Goal: Navigation & Orientation: Understand site structure

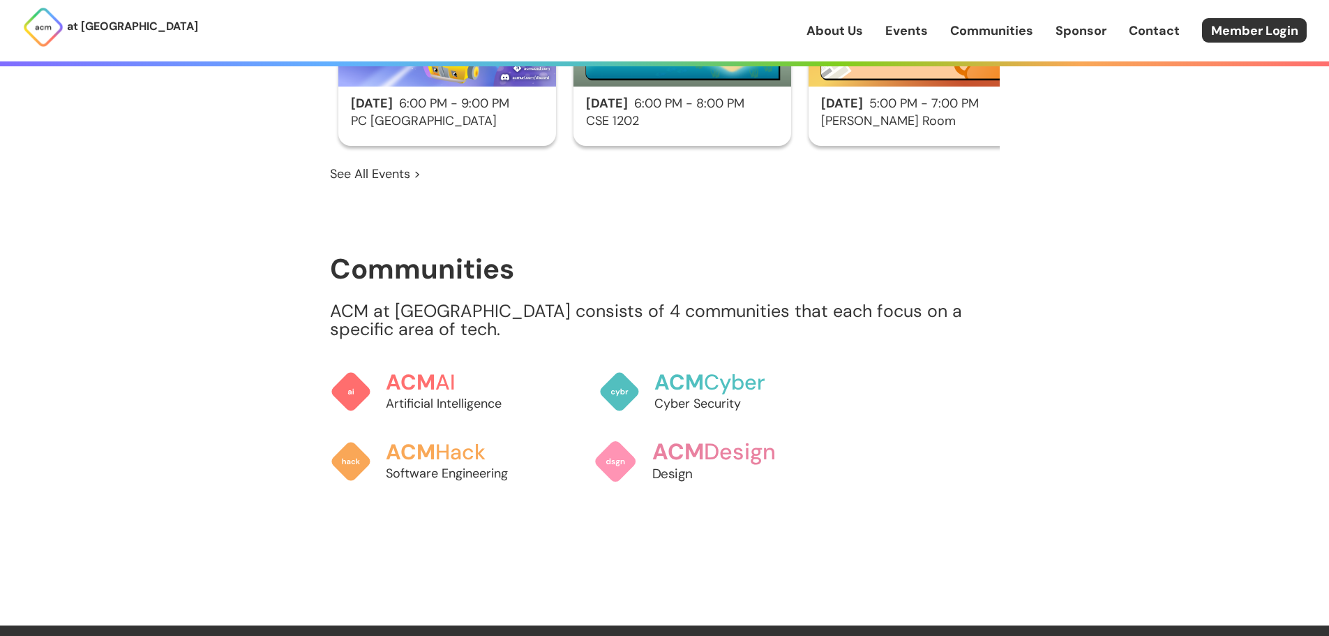
scroll to position [1116, 0]
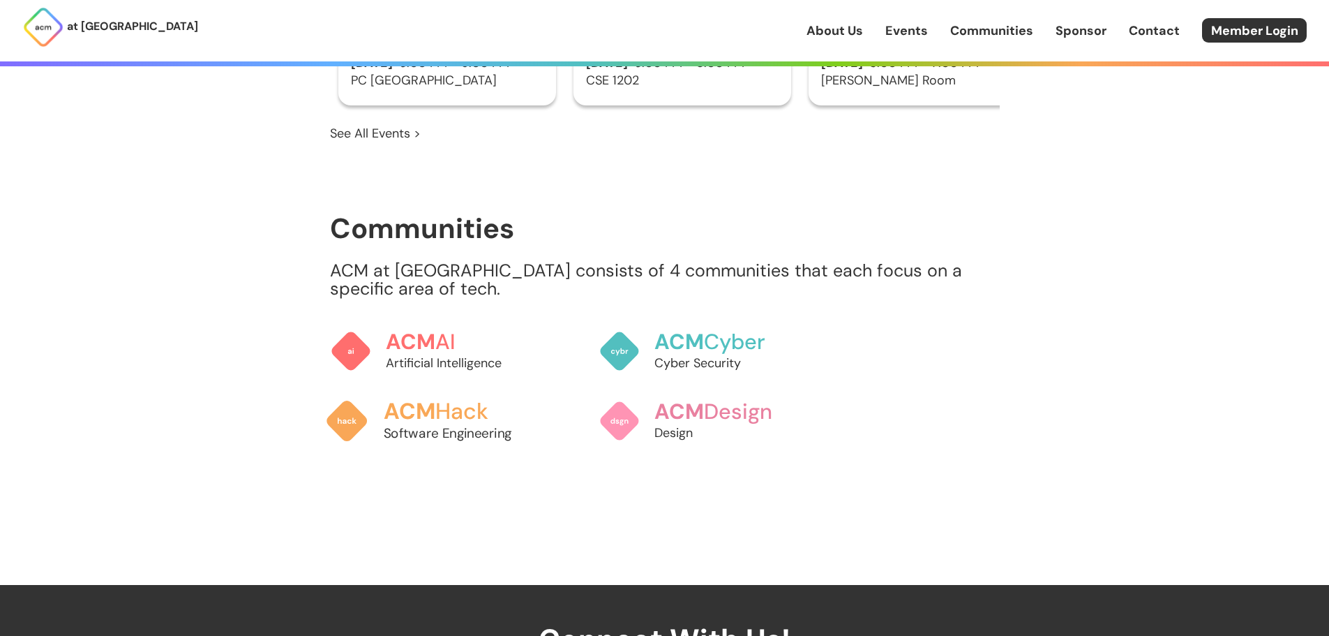
click at [422, 396] on span "ACM" at bounding box center [409, 410] width 52 height 29
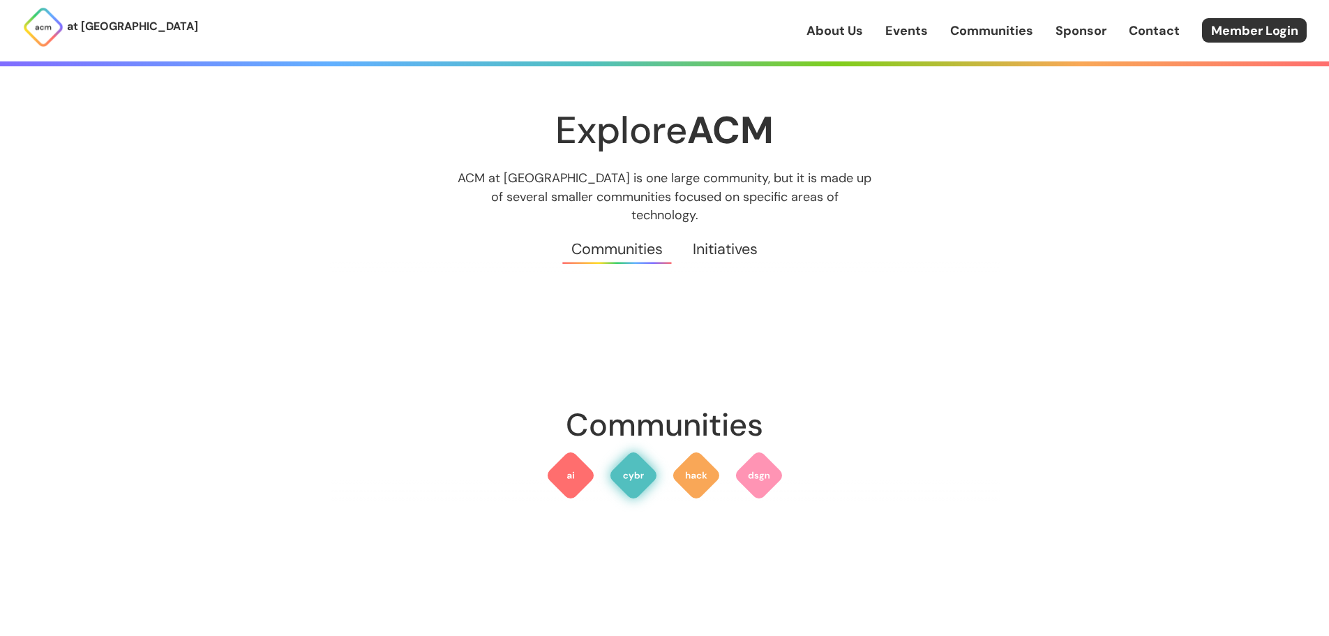
click at [627, 463] on img at bounding box center [633, 475] width 50 height 50
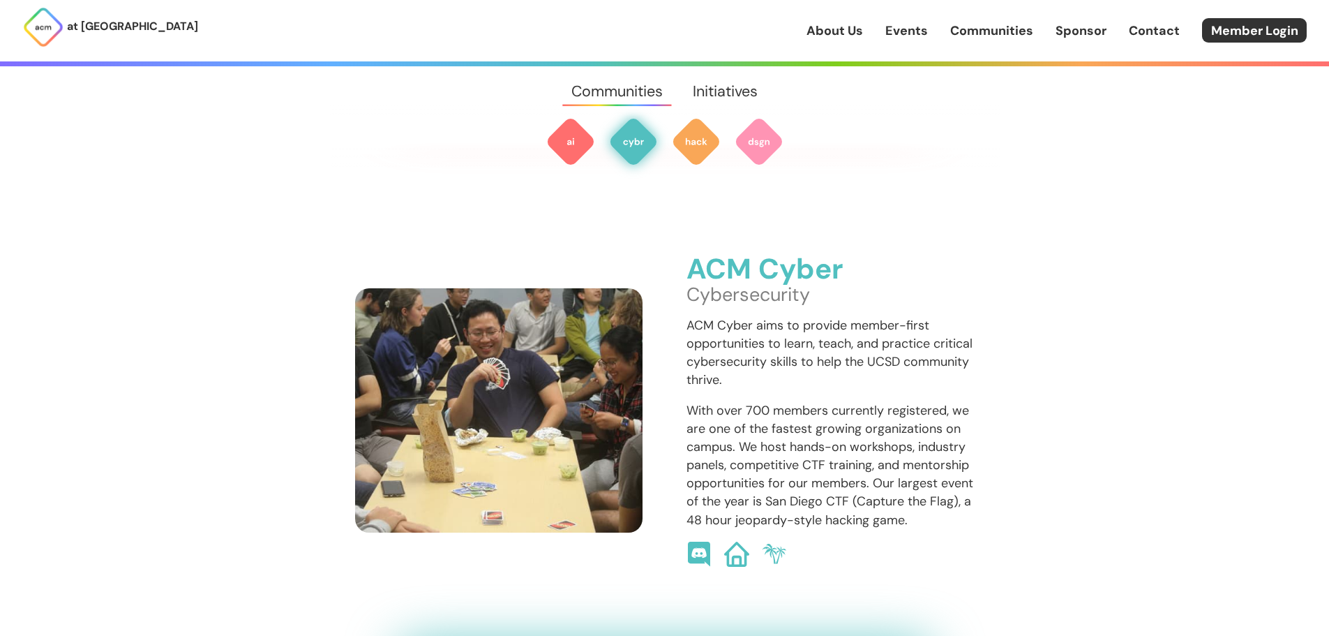
scroll to position [985, 0]
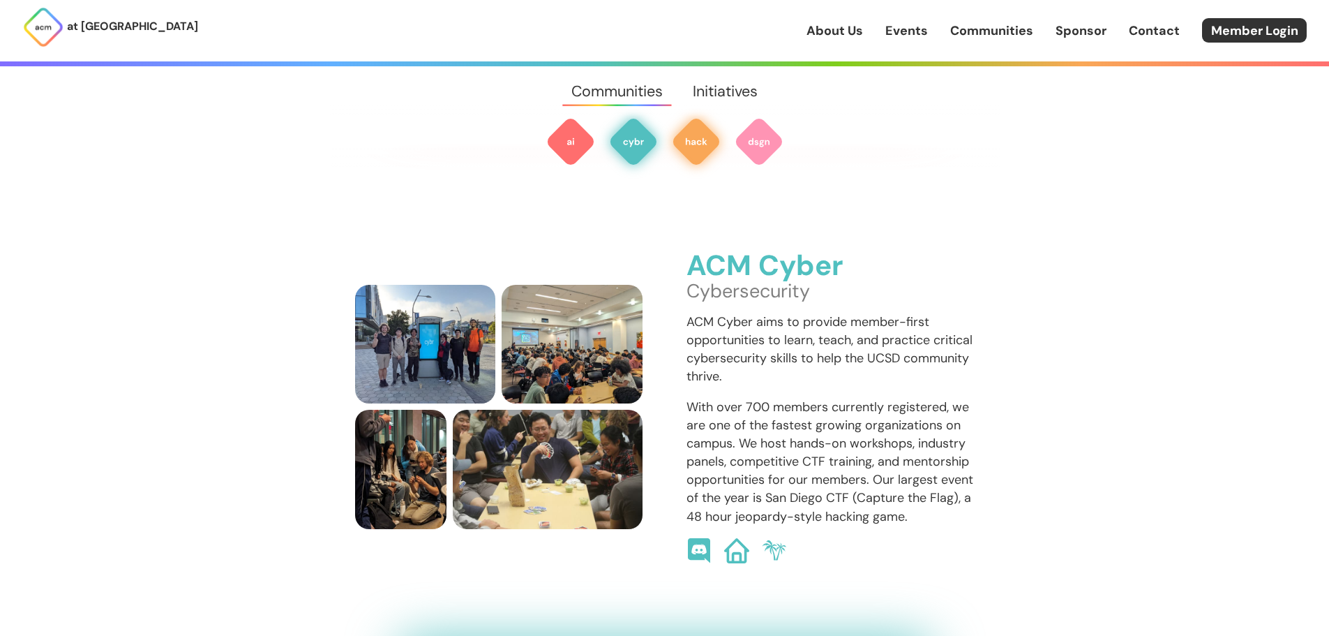
click at [703, 150] on img at bounding box center [696, 142] width 50 height 50
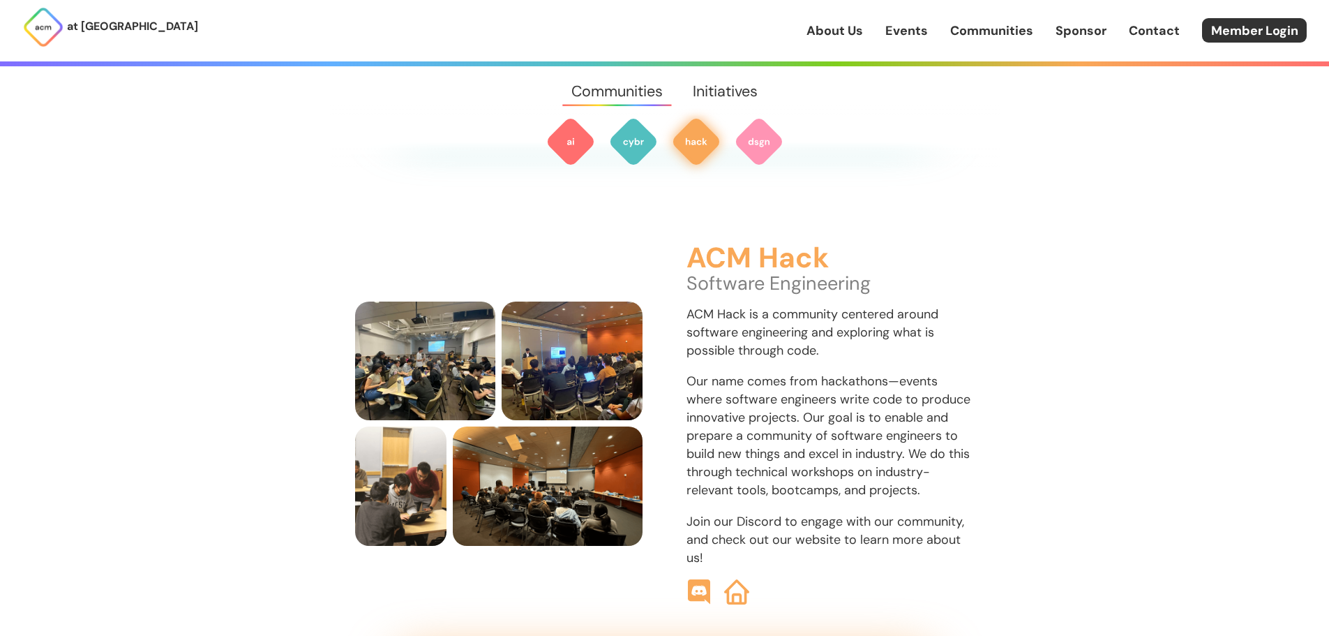
scroll to position [1555, 0]
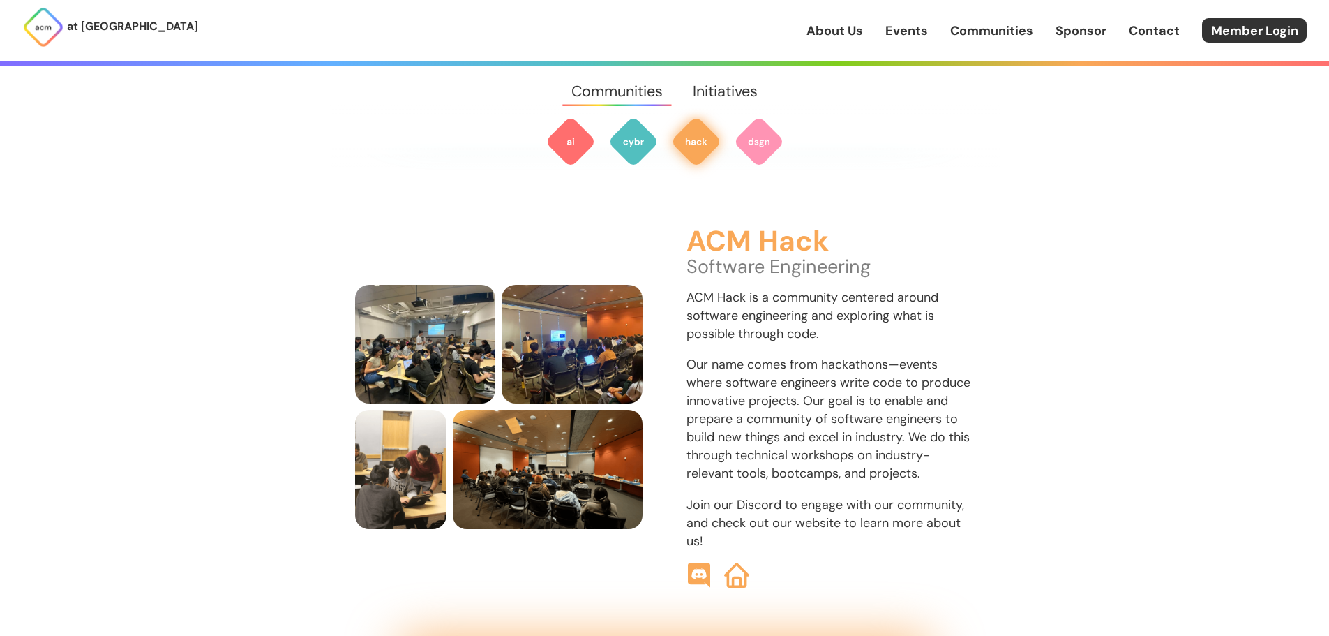
click at [844, 36] on link "About Us" at bounding box center [835, 31] width 57 height 18
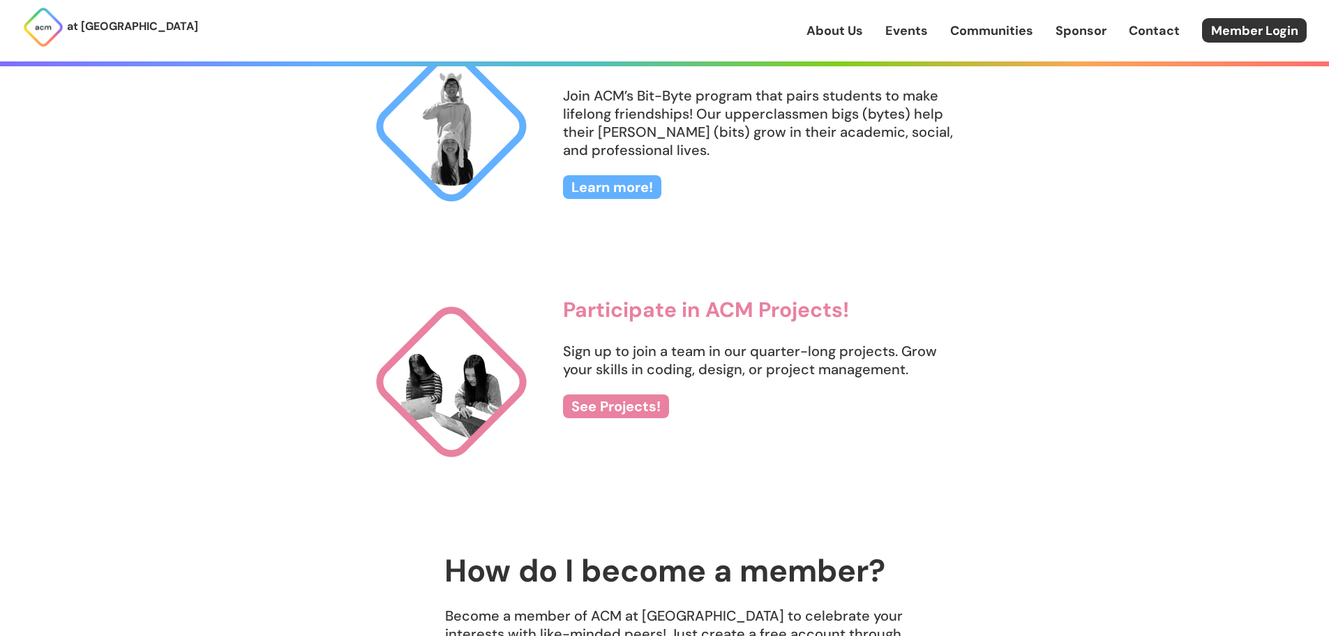
scroll to position [1675, 0]
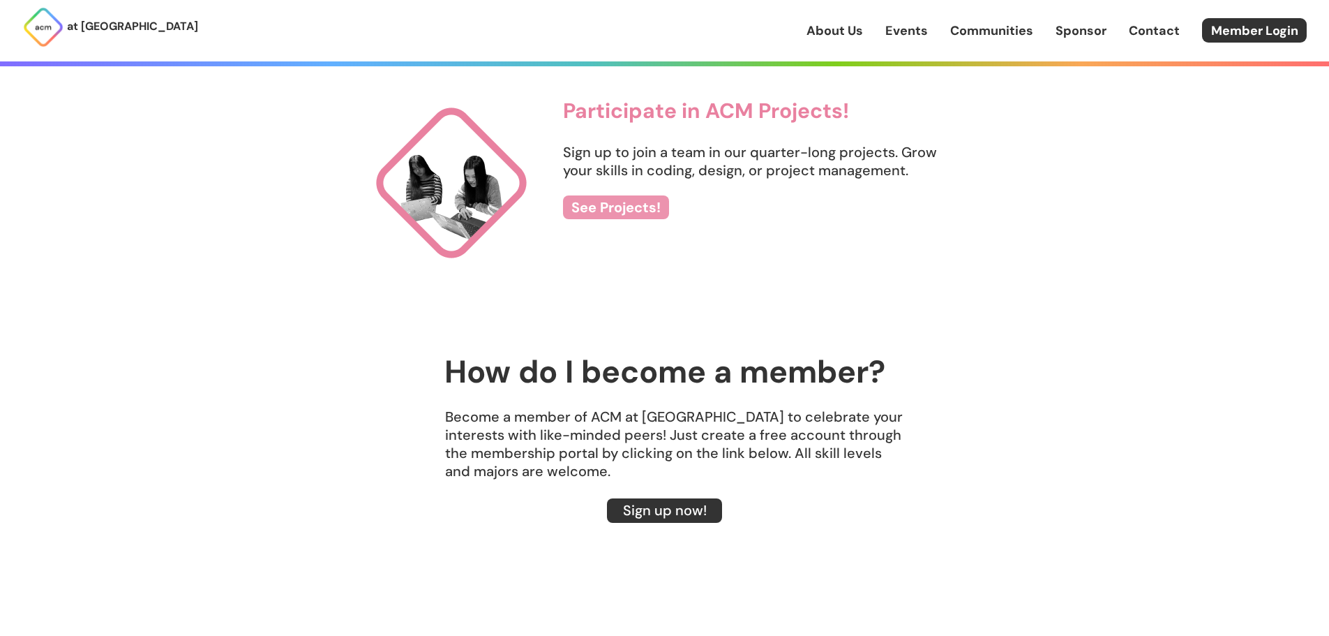
click at [590, 206] on link "See Projects!" at bounding box center [616, 207] width 106 height 24
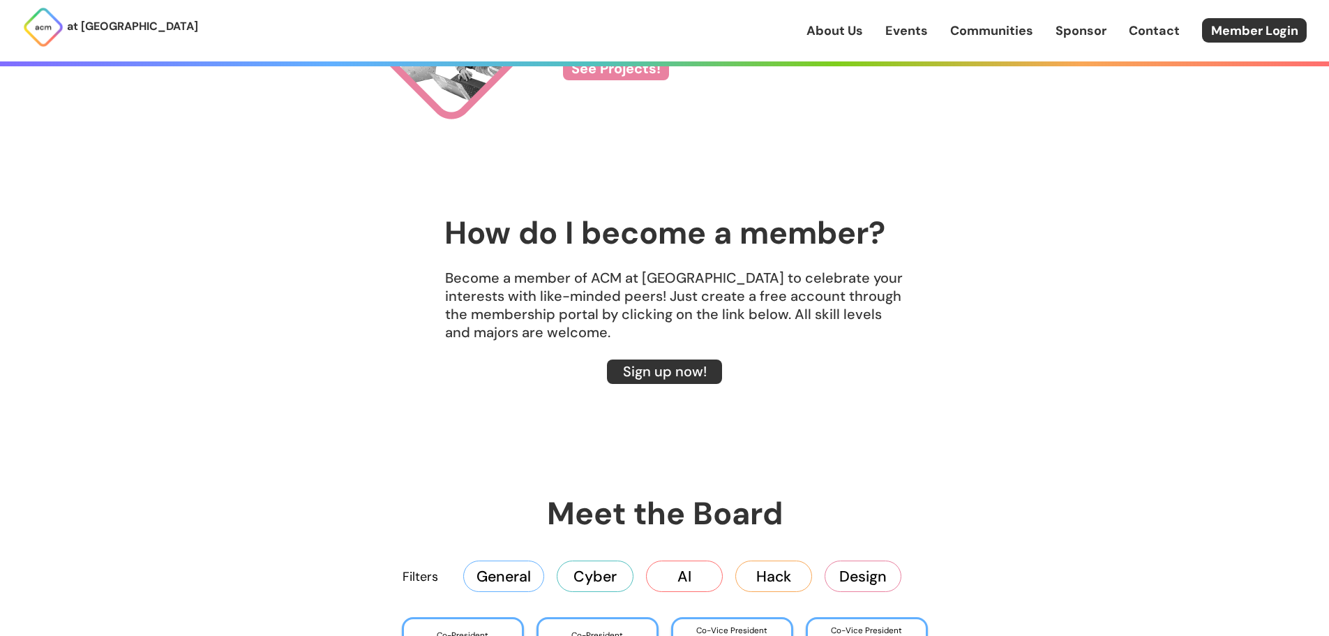
scroll to position [1814, 0]
click at [670, 370] on link "Sign up now!" at bounding box center [664, 371] width 115 height 24
